Goal: Task Accomplishment & Management: Manage account settings

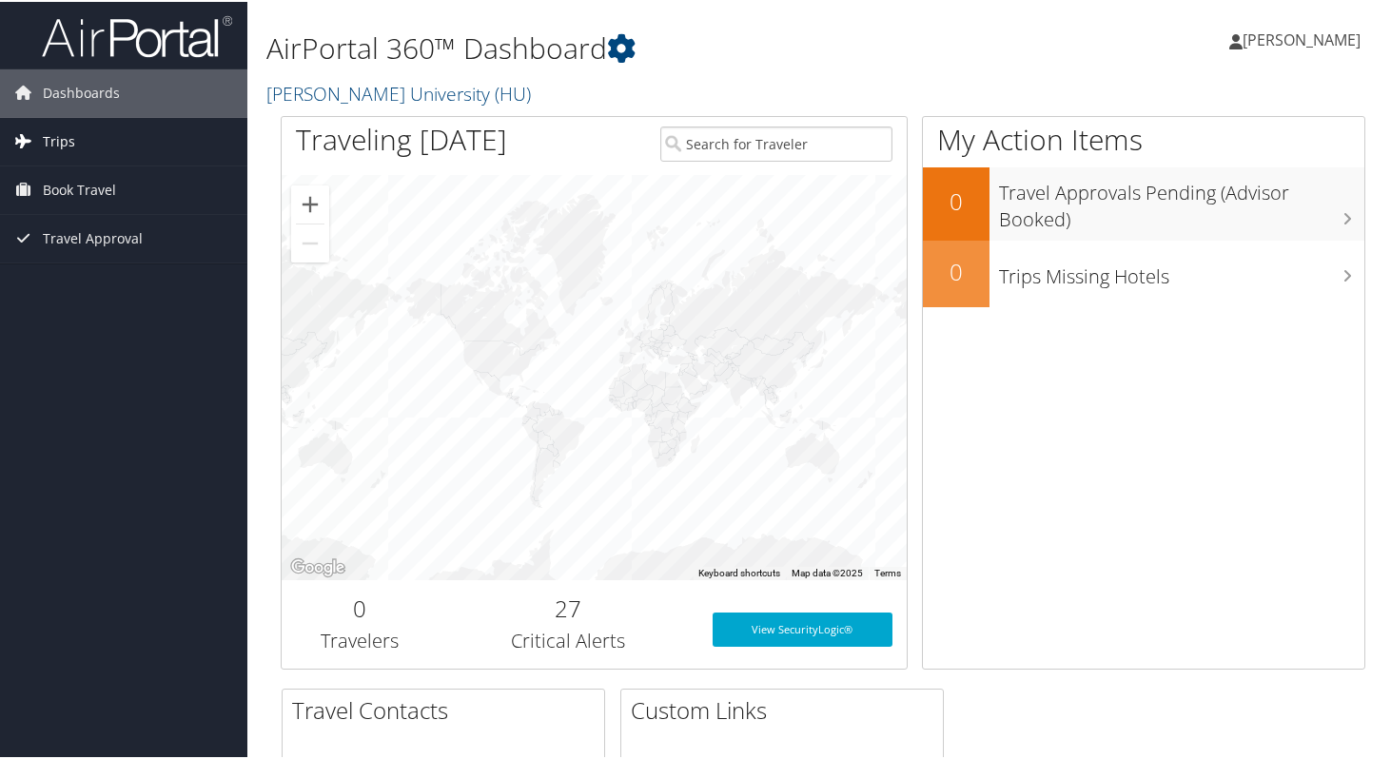
click at [67, 136] on span "Trips" at bounding box center [59, 140] width 32 height 48
click at [79, 275] on span "Book Travel" at bounding box center [79, 274] width 73 height 48
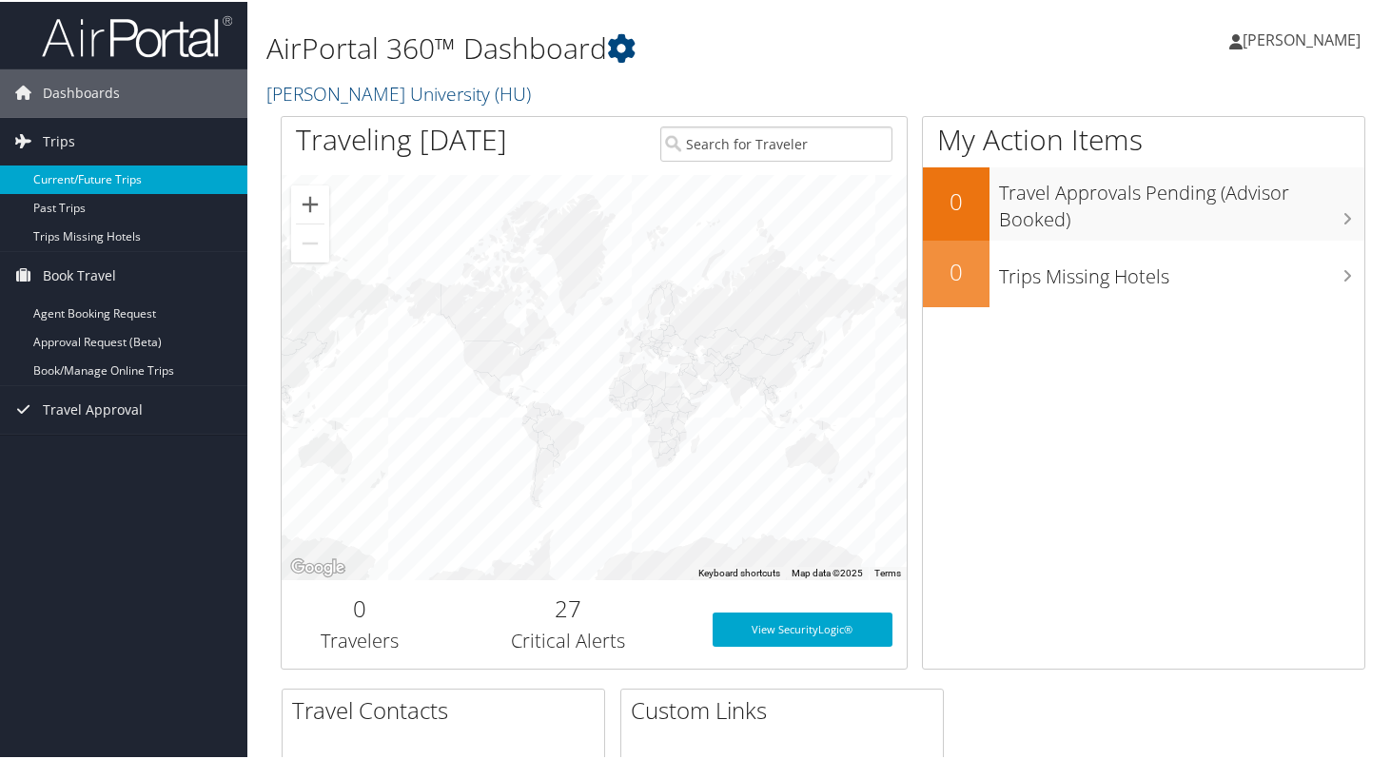
click at [93, 183] on link "Current/Future Trips" at bounding box center [123, 178] width 247 height 29
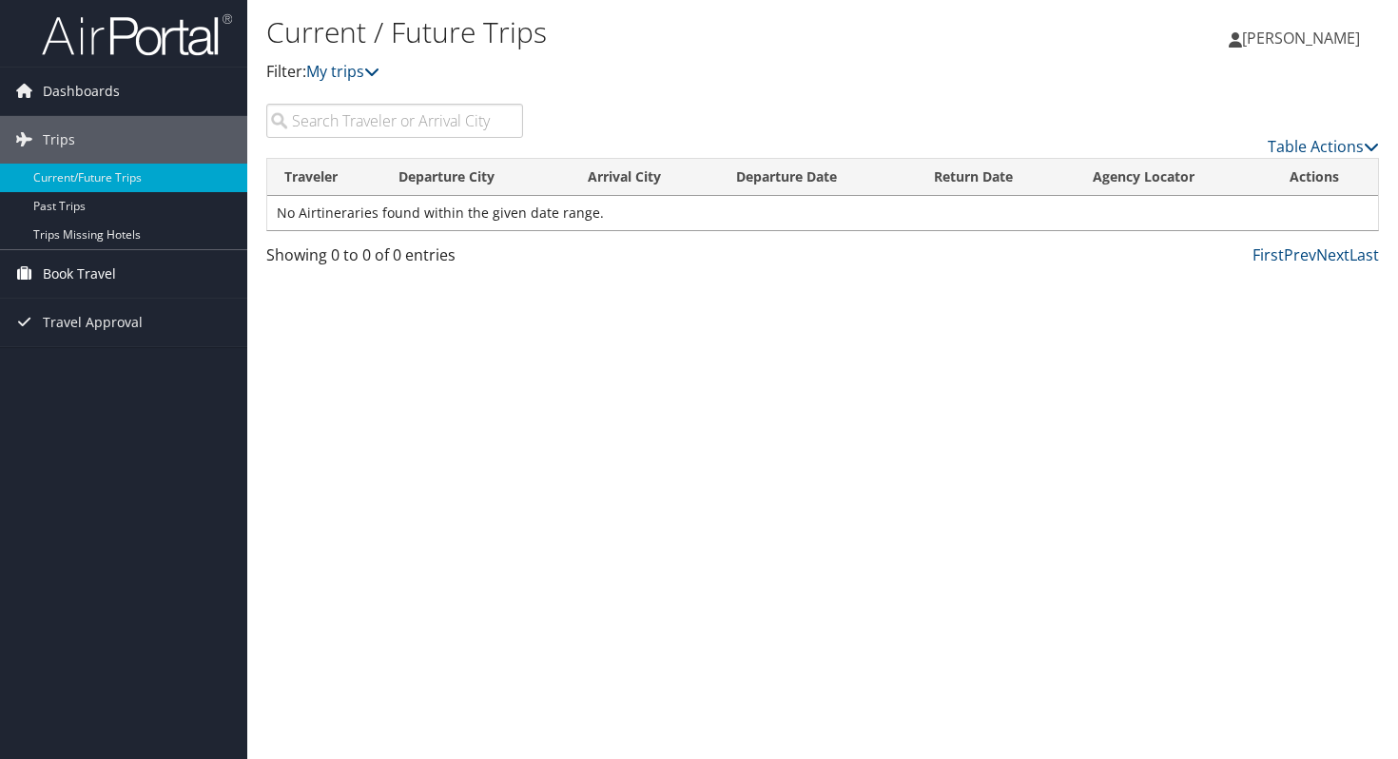
click at [103, 276] on span "Book Travel" at bounding box center [79, 274] width 73 height 48
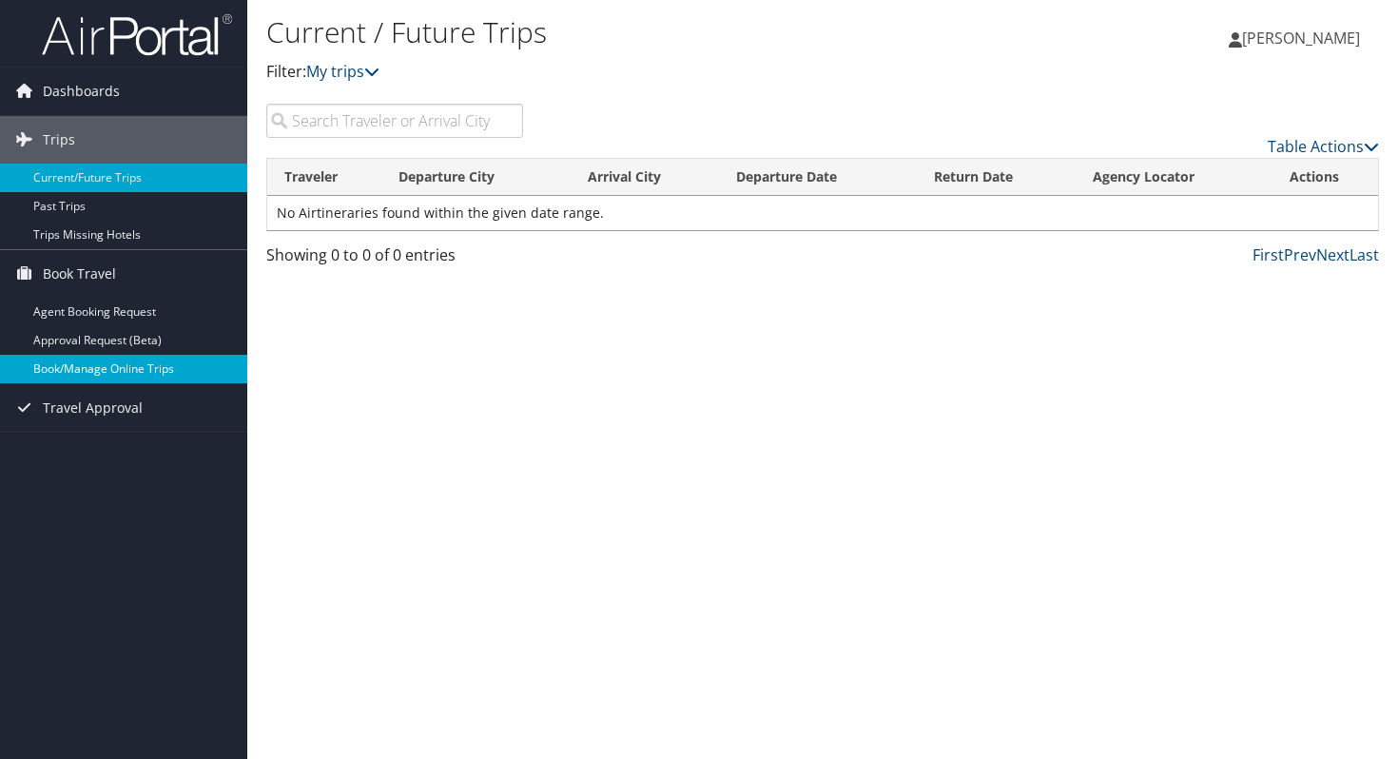
click at [108, 370] on link "Book/Manage Online Trips" at bounding box center [123, 369] width 247 height 29
